Goal: Transaction & Acquisition: Obtain resource

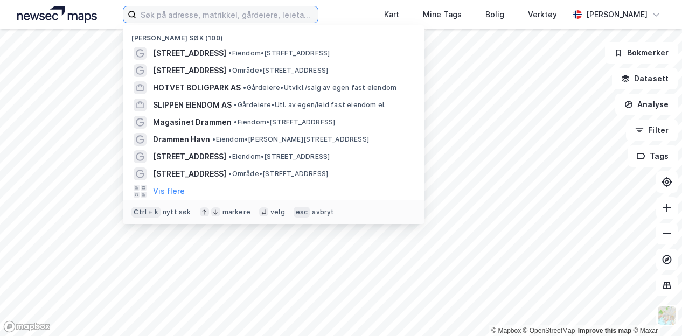
click at [194, 17] on input at bounding box center [226, 14] width 181 height 16
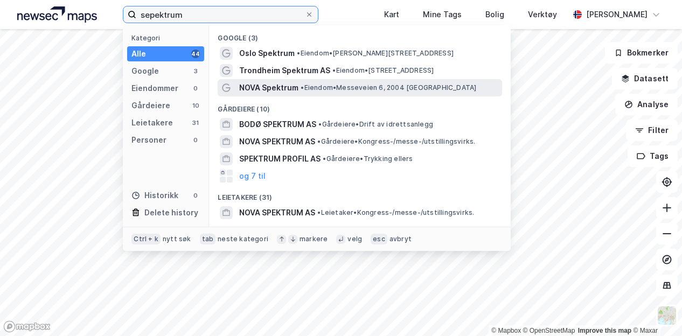
type input "sepektrum"
click at [258, 86] on span "NOVA Spektrum" at bounding box center [268, 87] width 59 height 13
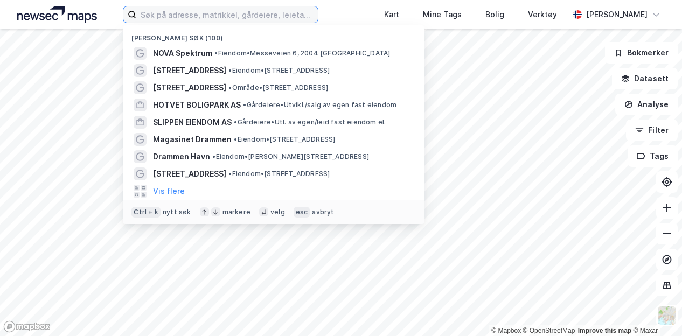
click at [174, 15] on input at bounding box center [226, 14] width 181 height 16
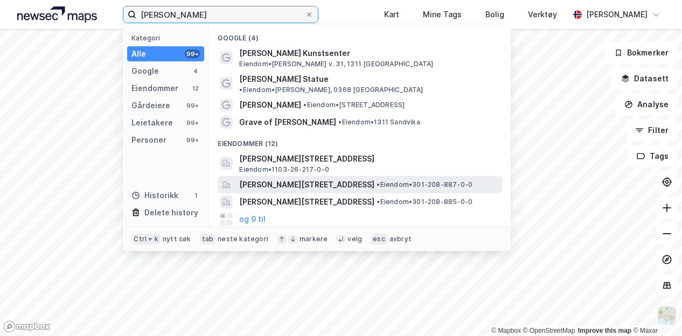
type input "sonja hen"
click at [256, 178] on span "Sonja Henies plass 2, 0185, OSLO, OSLO" at bounding box center [306, 184] width 135 height 13
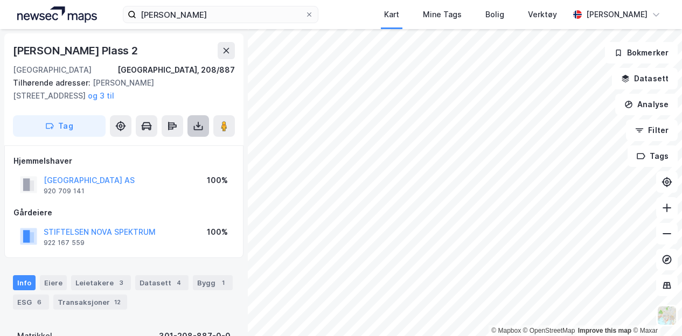
click at [199, 128] on icon at bounding box center [198, 126] width 11 height 11
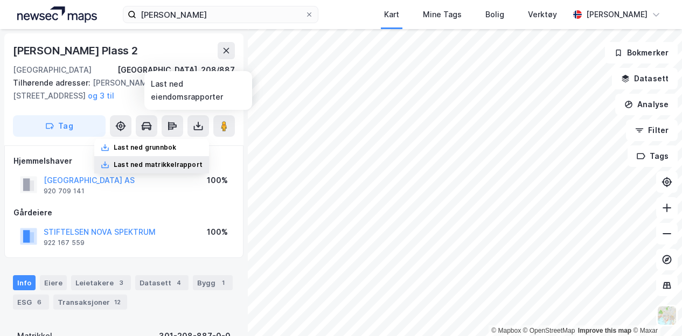
click at [165, 161] on div "Last ned matrikkelrapport" at bounding box center [158, 164] width 89 height 9
